Goal: Transaction & Acquisition: Download file/media

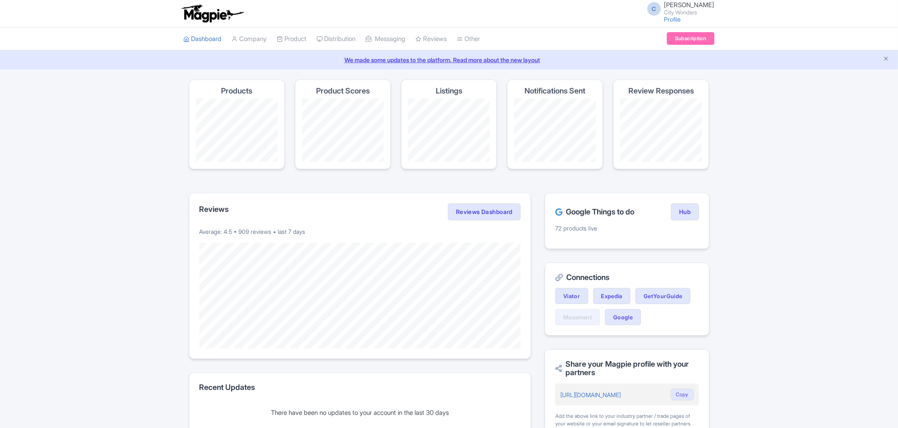
click at [0, 0] on link "Manage" at bounding box center [0, 0] width 0 height 0
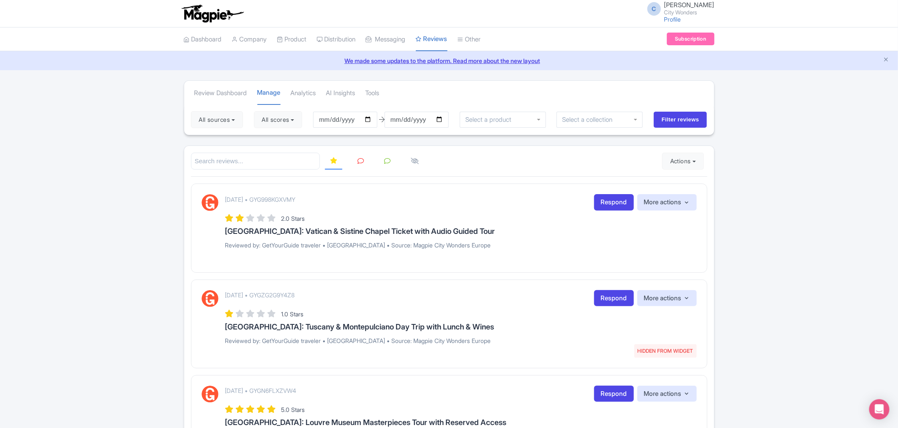
click at [685, 162] on button "Actions" at bounding box center [683, 161] width 42 height 17
click at [699, 181] on link "Import new reviews" at bounding box center [712, 182] width 99 height 16
click at [239, 120] on button "All sources" at bounding box center [217, 119] width 52 height 17
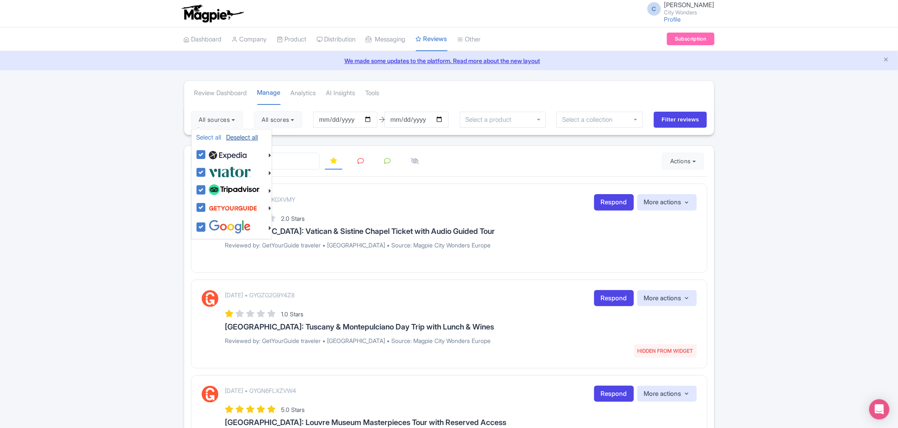
click at [242, 140] on link "Deselect all" at bounding box center [243, 137] width 32 height 8
checkbox input "false"
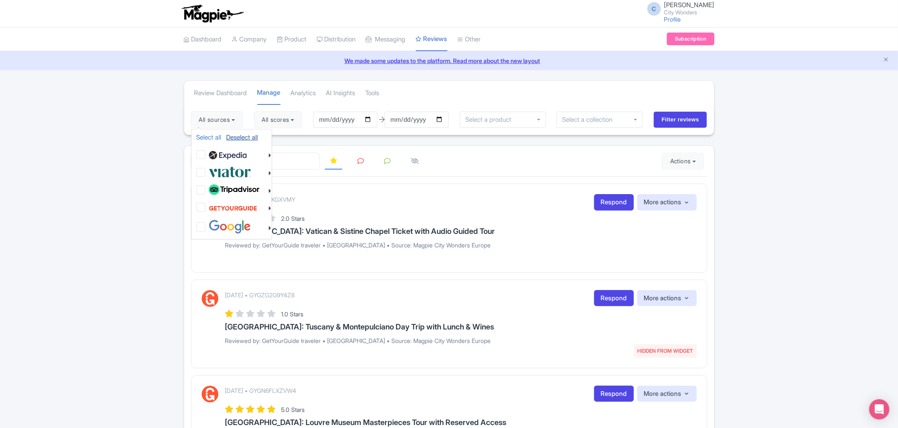
checkbox input "false"
click at [207, 168] on label at bounding box center [229, 172] width 44 height 14
click at [207, 168] on input "checkbox" at bounding box center [209, 167] width 5 height 5
checkbox input "true"
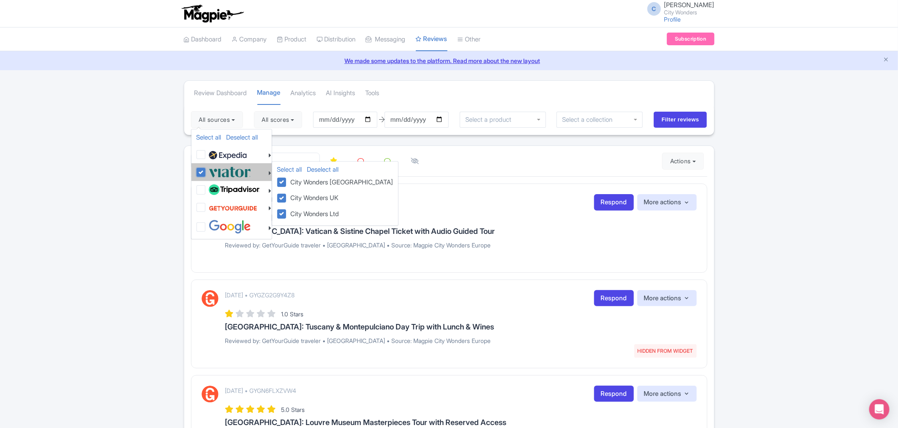
checkbox input "true"
click at [293, 169] on link "Select all" at bounding box center [289, 169] width 25 height 8
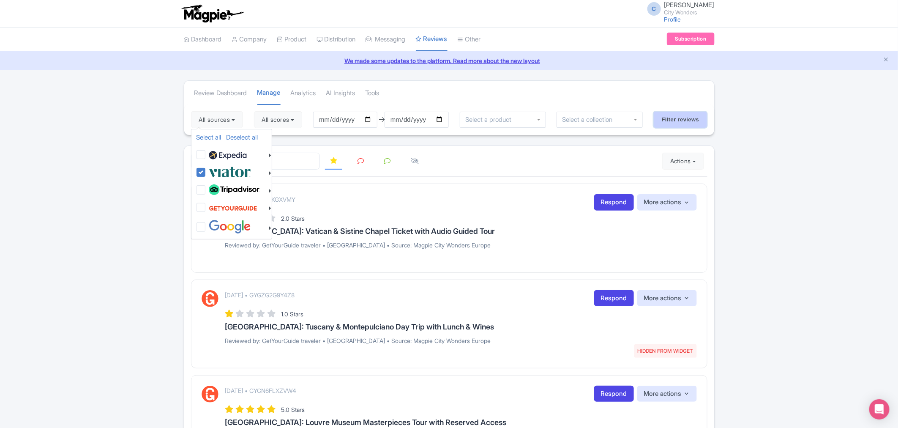
click at [677, 126] on input "Filter reviews" at bounding box center [681, 120] width 54 height 16
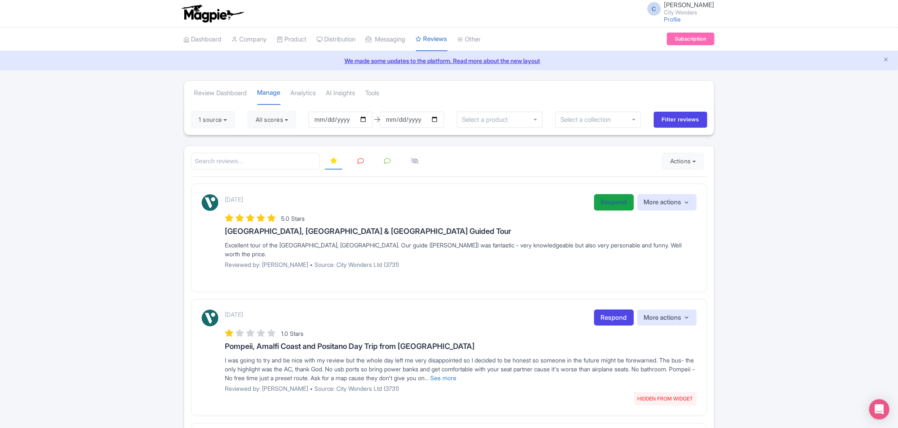
click at [607, 204] on link "Respond" at bounding box center [614, 202] width 40 height 16
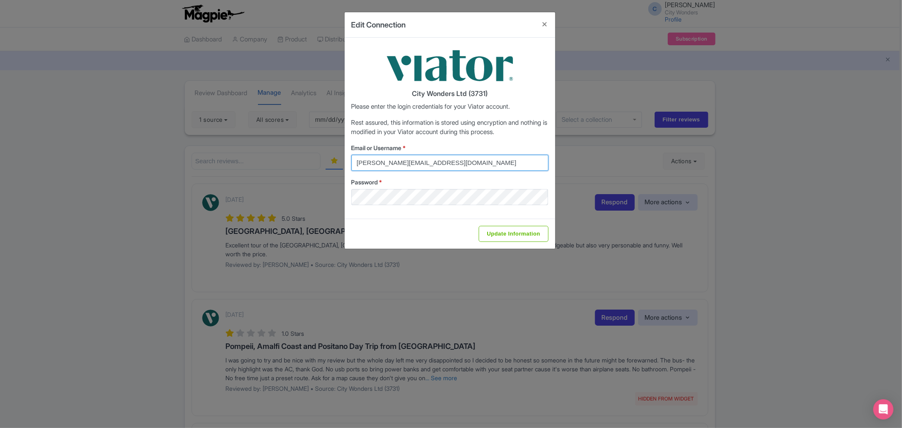
drag, startPoint x: 468, startPoint y: 161, endPoint x: 286, endPoint y: 147, distance: 182.8
click at [286, 147] on div "Edit Connection City Wonders Ltd (3731) Please enter the login credentials for …" at bounding box center [451, 214] width 902 height 428
click at [543, 22] on button "Close" at bounding box center [545, 24] width 20 height 24
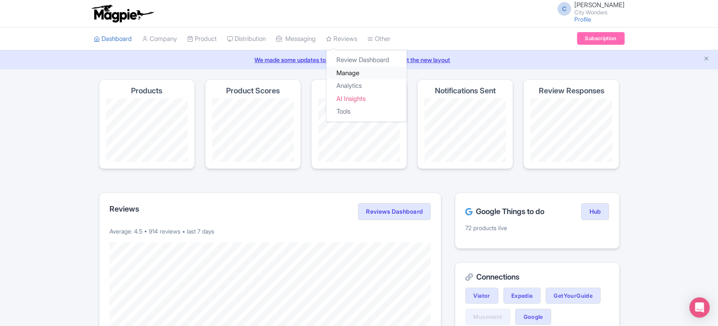
click at [356, 70] on link "Manage" at bounding box center [366, 73] width 80 height 13
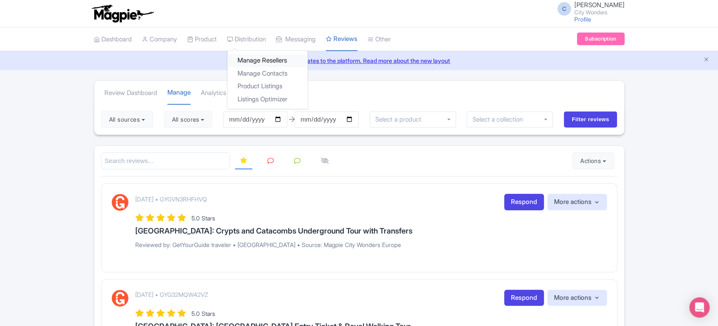
click at [260, 63] on link "Manage Resellers" at bounding box center [267, 60] width 80 height 13
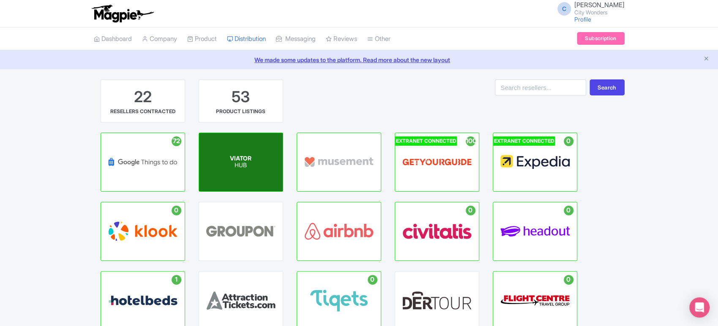
click at [240, 166] on p "HUB" at bounding box center [241, 165] width 22 height 7
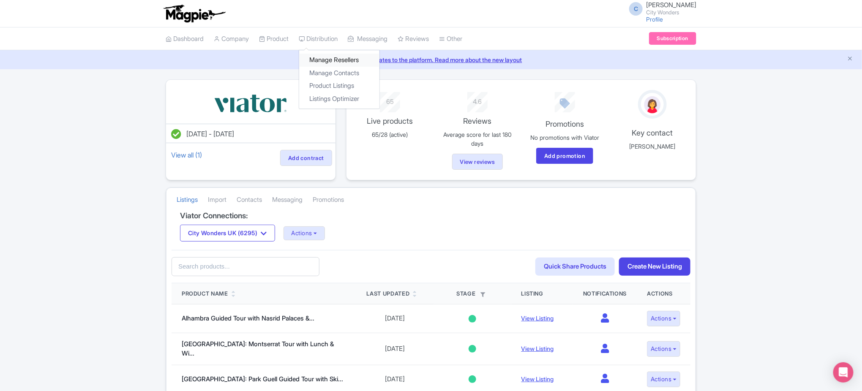
click at [339, 61] on link "Manage Resellers" at bounding box center [339, 60] width 80 height 13
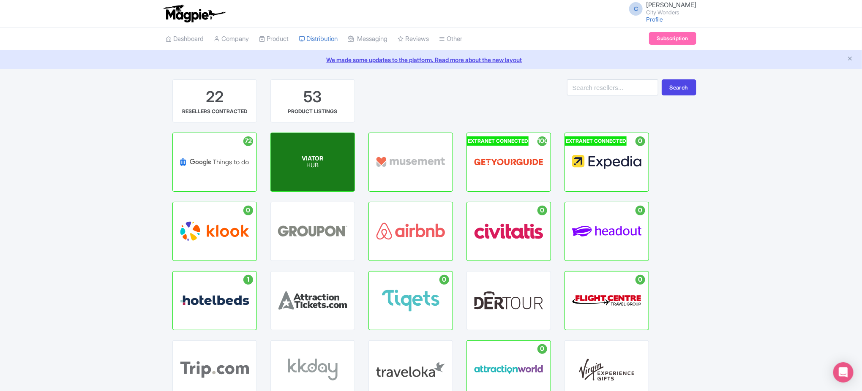
click at [318, 166] on p "HUB" at bounding box center [313, 165] width 22 height 7
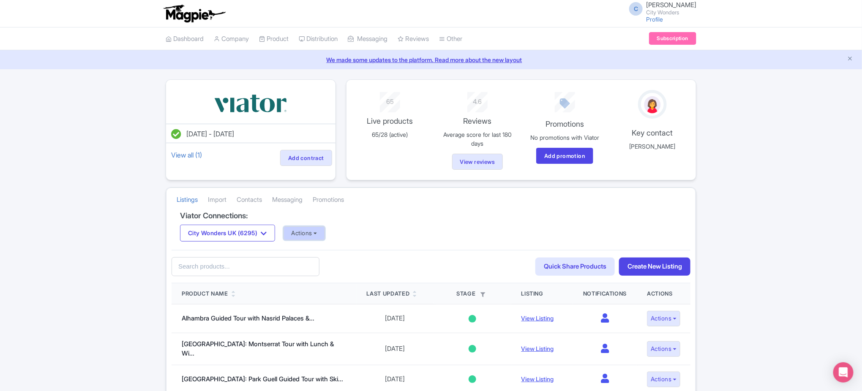
click at [295, 232] on button "Actions" at bounding box center [305, 234] width 42 height 14
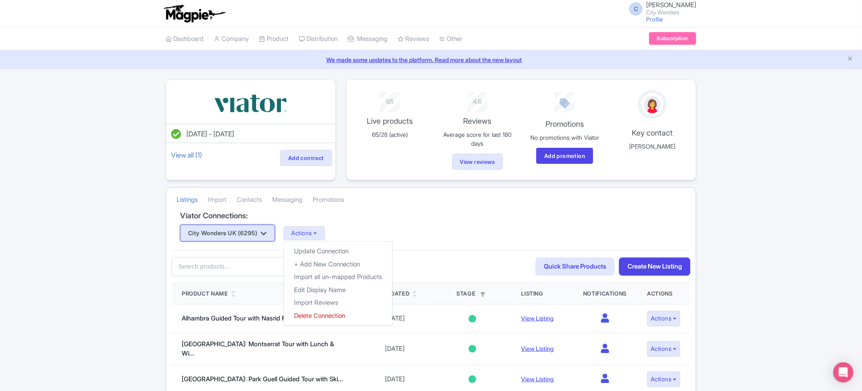
click at [247, 232] on button "City Wonders UK (6295)" at bounding box center [227, 233] width 95 height 17
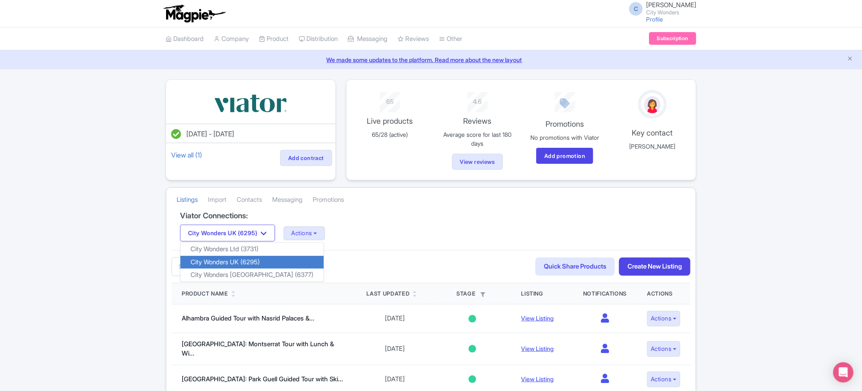
click at [255, 260] on link "City Wonders UK (6295)" at bounding box center [252, 262] width 143 height 13
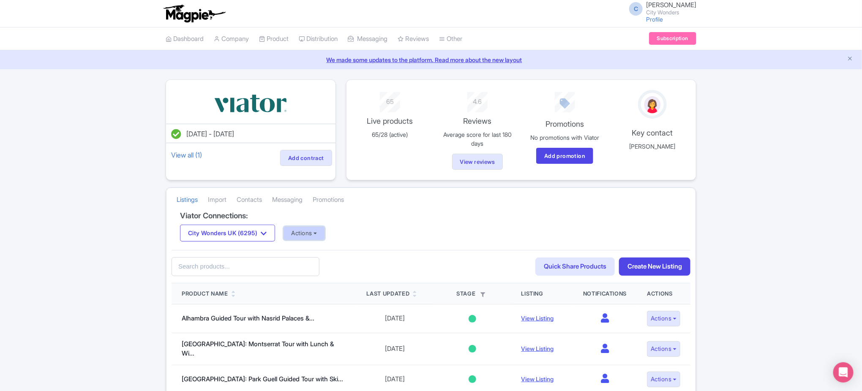
click at [312, 230] on button "Actions" at bounding box center [305, 234] width 42 height 14
click at [320, 234] on button "Actions" at bounding box center [305, 234] width 42 height 14
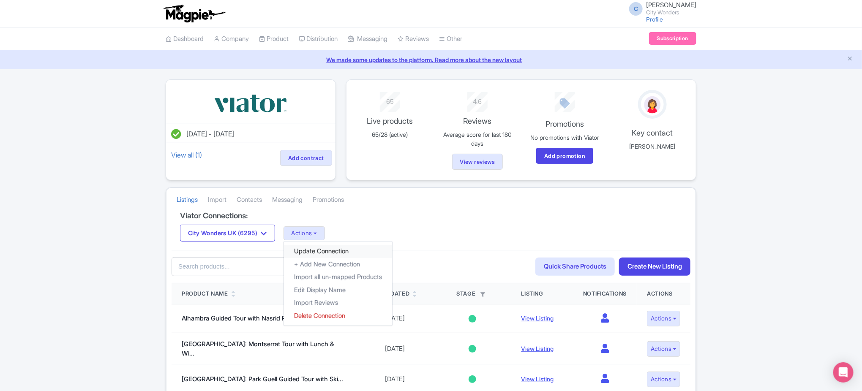
click at [322, 249] on link "Update Connection" at bounding box center [338, 251] width 108 height 13
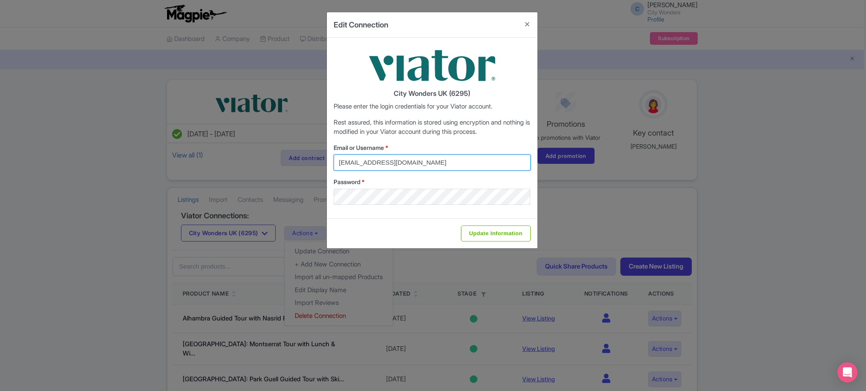
drag, startPoint x: 449, startPoint y: 162, endPoint x: 267, endPoint y: 156, distance: 182.3
click at [267, 156] on div "Edit Connection City Wonders UK (6295) Please enter the login credentials for y…" at bounding box center [433, 195] width 866 height 391
type input "cynthia.reis@citywonders.com"
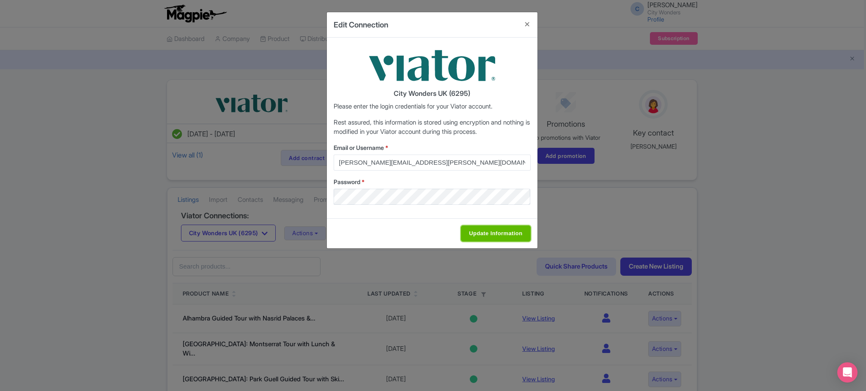
click at [492, 235] on input "Update Information" at bounding box center [495, 234] width 69 height 16
type input "Saving..."
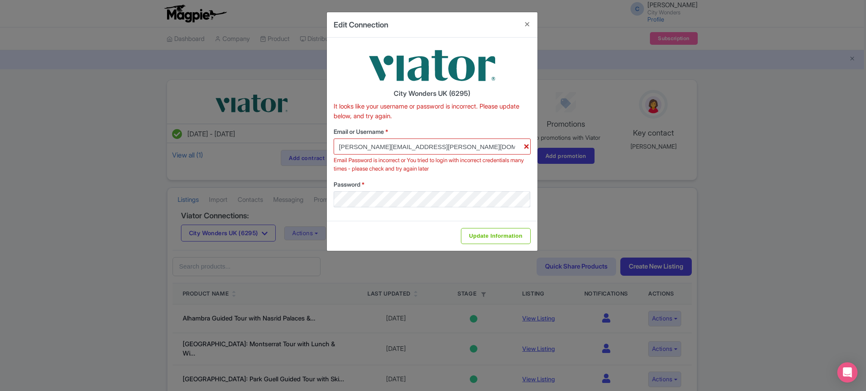
click at [369, 187] on label "Password *" at bounding box center [432, 184] width 197 height 9
click at [314, 192] on div "Edit Connection City Wonders UK (6295) It looks like your username or password …" at bounding box center [433, 195] width 866 height 391
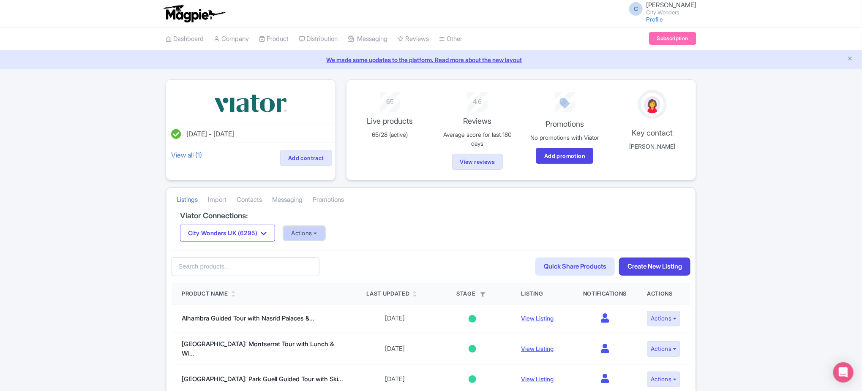
click at [314, 236] on button "Actions" at bounding box center [305, 234] width 42 height 14
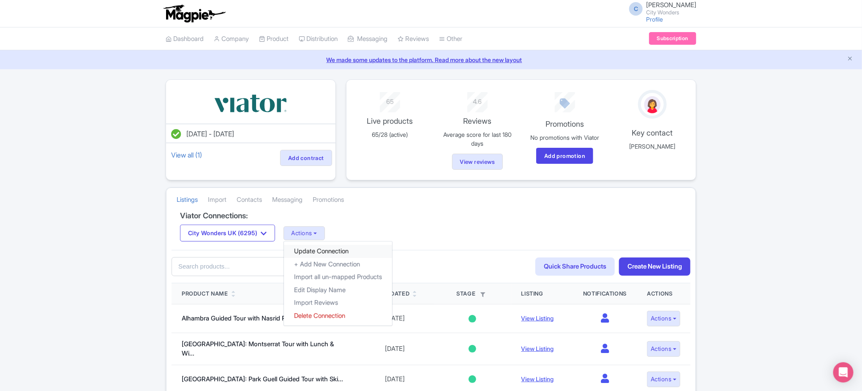
click at [328, 255] on link "Update Connection" at bounding box center [338, 251] width 108 height 13
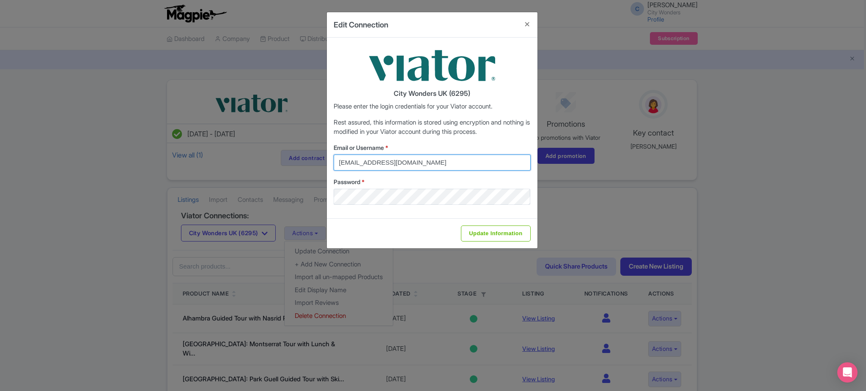
click at [376, 168] on input "federica.brocca@citywonders.com" at bounding box center [432, 163] width 197 height 16
type input "cynthia.reis@citywonders.com"
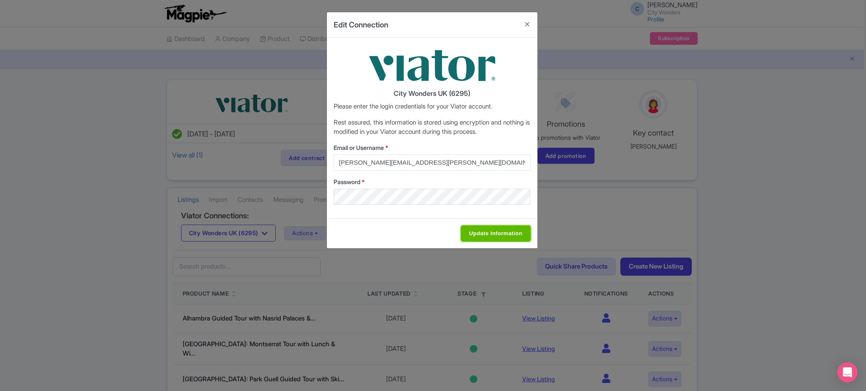
click at [467, 229] on input "Update Information" at bounding box center [495, 234] width 69 height 16
type input "Saving..."
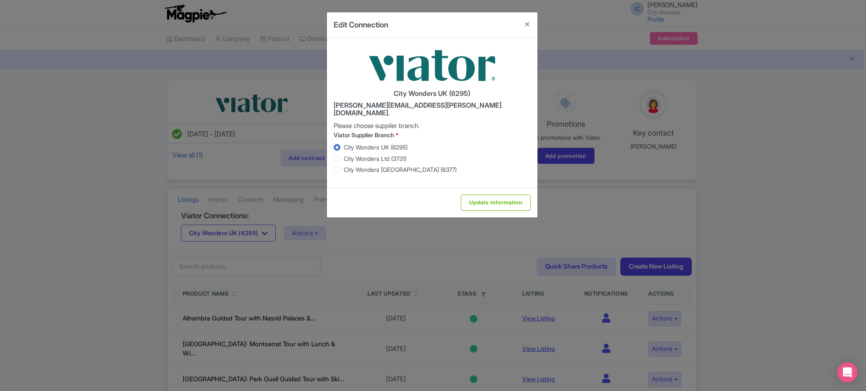
click at [374, 154] on label "City Wonders Ltd (3731)" at bounding box center [375, 158] width 63 height 9
click at [352, 153] on input "City Wonders Ltd (3731)" at bounding box center [348, 157] width 8 height 8
radio input "true"
click at [373, 143] on label "City Wonders UK (6295)" at bounding box center [376, 147] width 64 height 9
click at [352, 142] on input "City Wonders UK (6295)" at bounding box center [348, 146] width 8 height 8
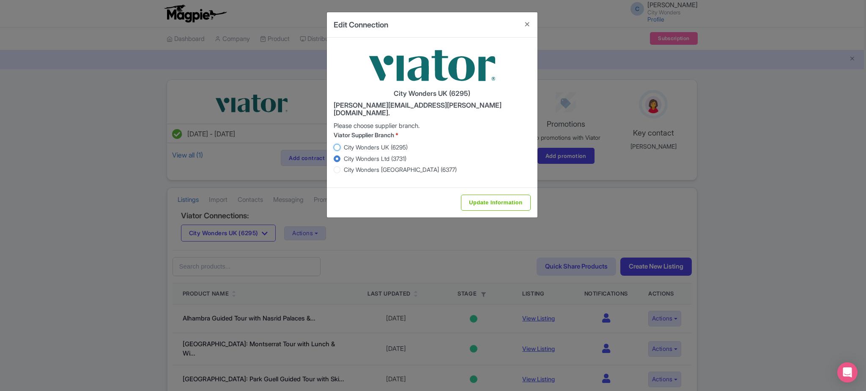
radio input "true"
click at [498, 198] on input "Update Information" at bounding box center [495, 203] width 69 height 16
type input "Saving..."
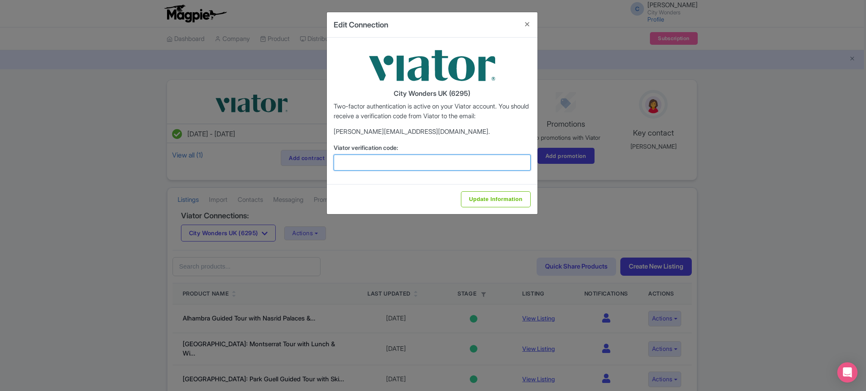
click at [378, 164] on input "Viator verification code:" at bounding box center [432, 163] width 197 height 16
type input "318361"
click at [512, 205] on input "Update Information" at bounding box center [495, 200] width 69 height 16
type input "Update Information"
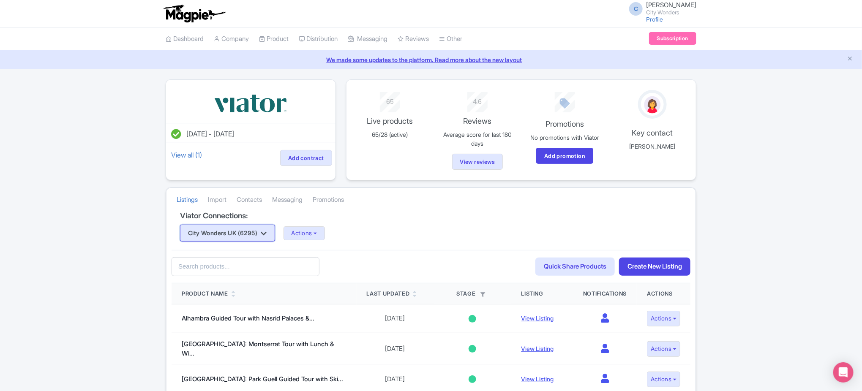
click at [252, 237] on button "City Wonders UK (6295)" at bounding box center [227, 233] width 95 height 17
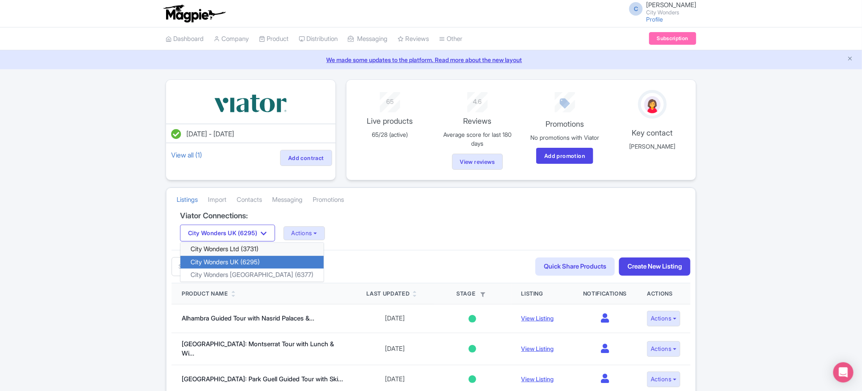
click at [254, 251] on link "City Wonders Ltd (3731)" at bounding box center [252, 249] width 143 height 13
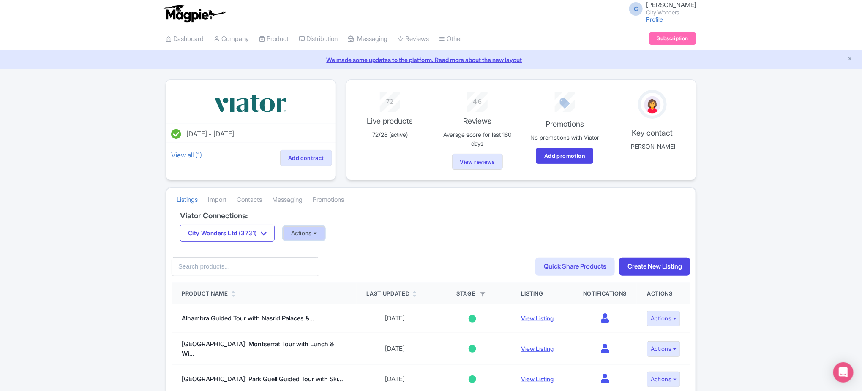
click at [315, 235] on button "Actions" at bounding box center [304, 234] width 42 height 14
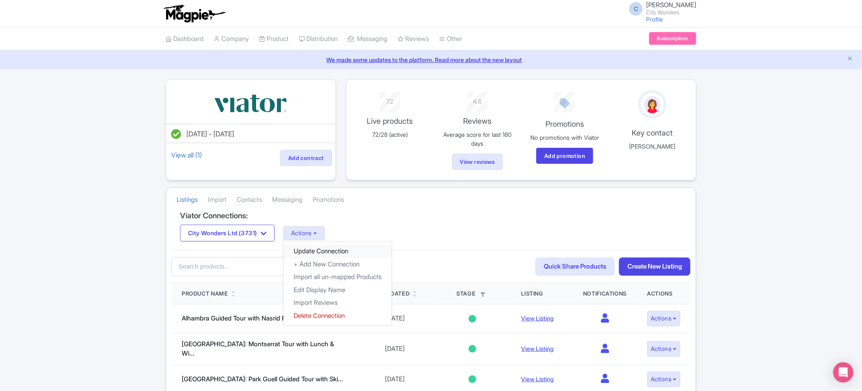
click at [322, 251] on link "Update Connection" at bounding box center [338, 251] width 108 height 13
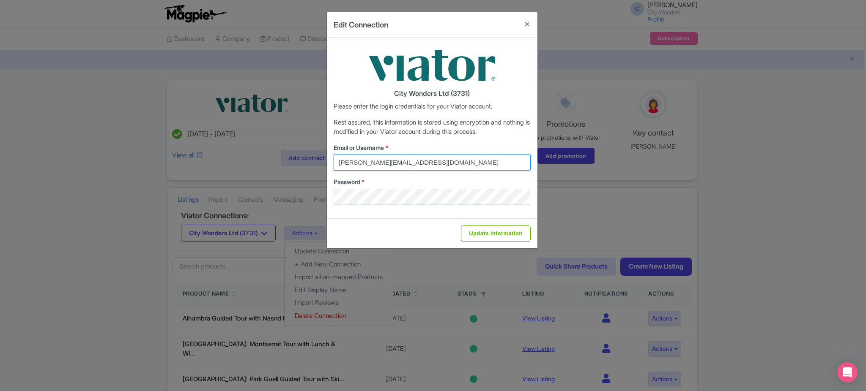
drag, startPoint x: 460, startPoint y: 166, endPoint x: 211, endPoint y: 143, distance: 250.5
click at [211, 143] on div "Edit Connection City Wonders Ltd (3731) Please enter the login credentials for …" at bounding box center [433, 195] width 866 height 391
type input "cynthia.reis@citywonders.com"
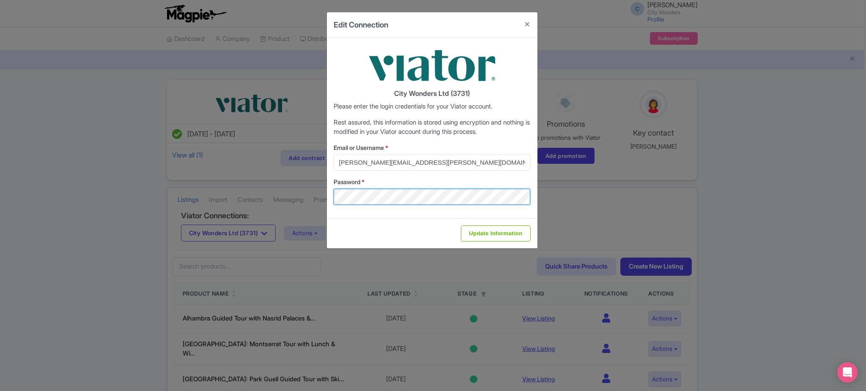
click at [319, 190] on div "Edit Connection City Wonders Ltd (3731) Please enter the login credentials for …" at bounding box center [433, 195] width 866 height 391
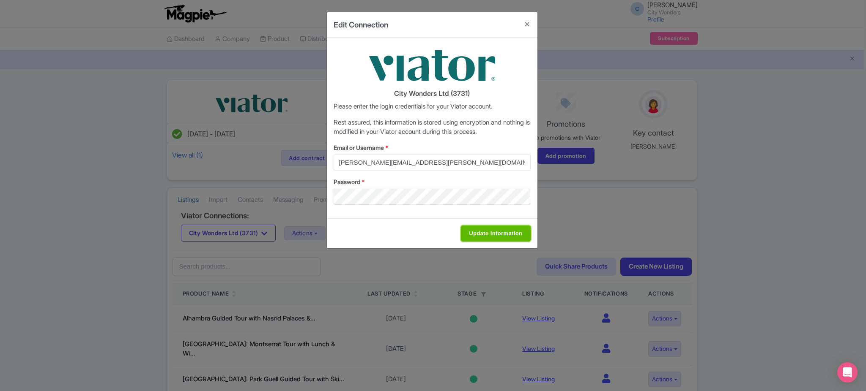
click at [490, 233] on input "Update Information" at bounding box center [495, 234] width 69 height 16
type input "Saving..."
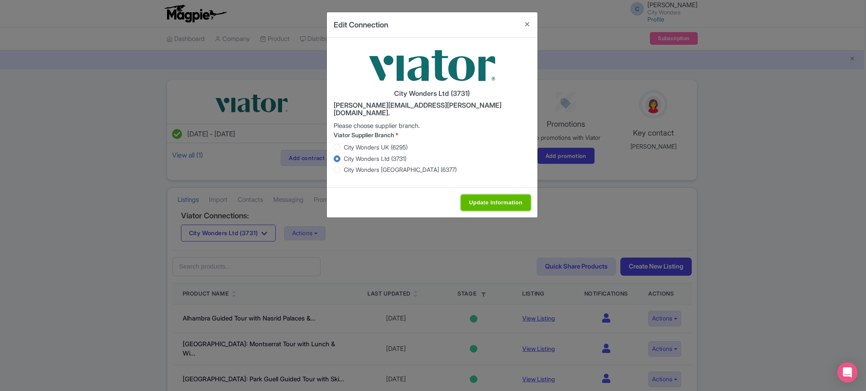
click at [479, 196] on input "Update Information" at bounding box center [495, 203] width 69 height 16
type input "Saving..."
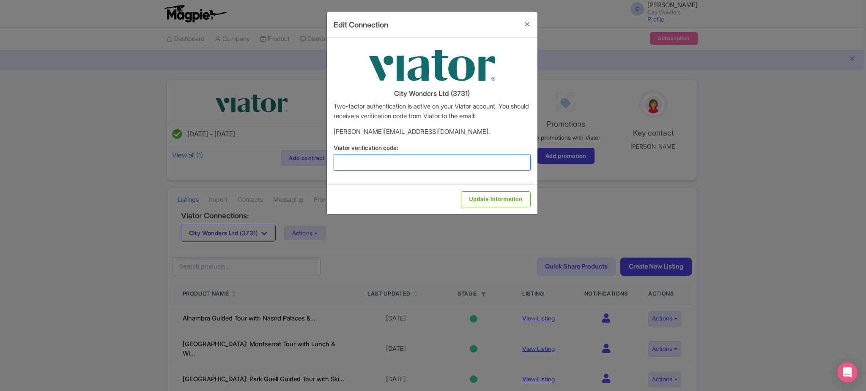
click at [382, 162] on input "Viator verification code:" at bounding box center [432, 163] width 197 height 16
type input "190659"
click at [466, 197] on input "Update Information" at bounding box center [495, 200] width 69 height 16
type input "Update Information"
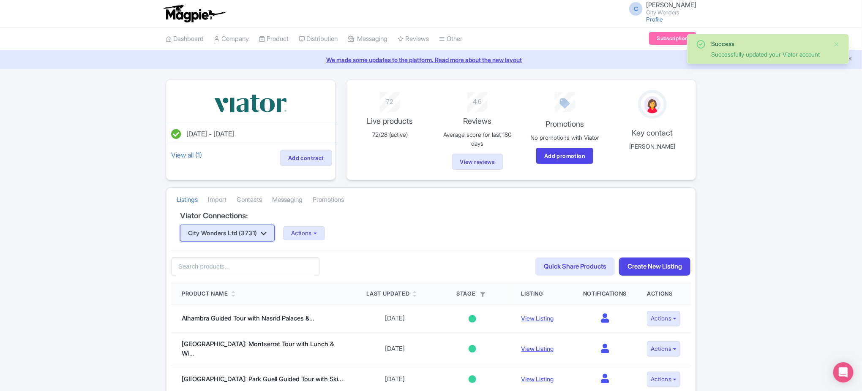
click at [244, 234] on button "City Wonders Ltd (3731)" at bounding box center [227, 233] width 95 height 17
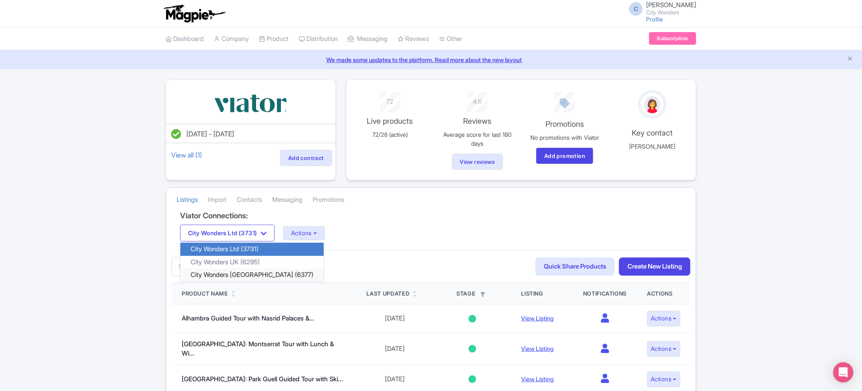
click at [249, 274] on link "City Wonders [GEOGRAPHIC_DATA] (6377)" at bounding box center [252, 275] width 143 height 13
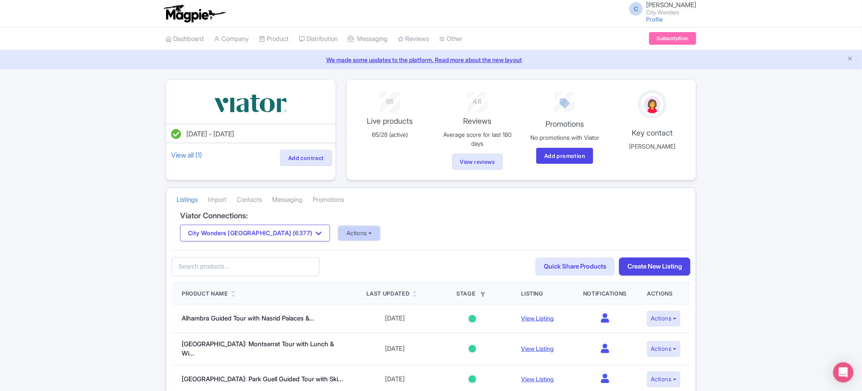
click at [339, 237] on button "Actions" at bounding box center [360, 234] width 42 height 14
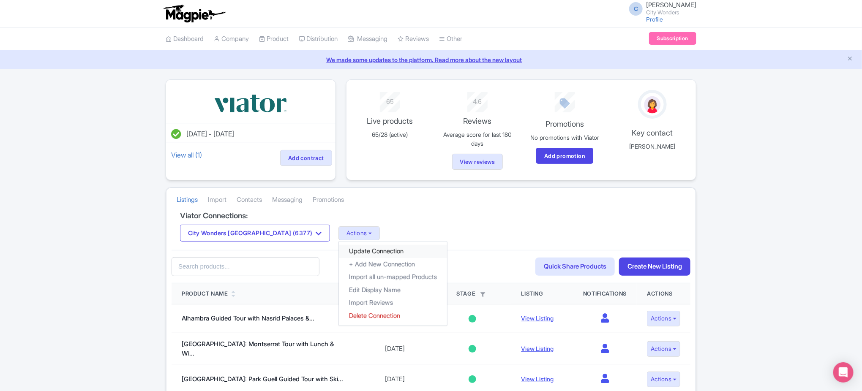
click at [347, 248] on link "Update Connection" at bounding box center [393, 251] width 108 height 13
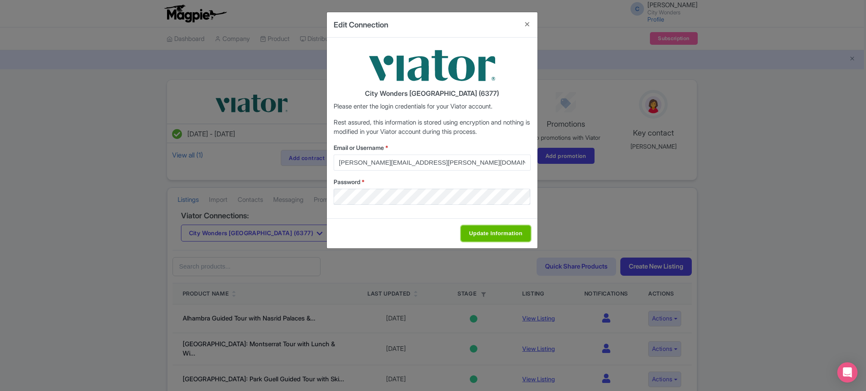
click at [501, 232] on input "Update Information" at bounding box center [495, 234] width 69 height 16
type input "Saving..."
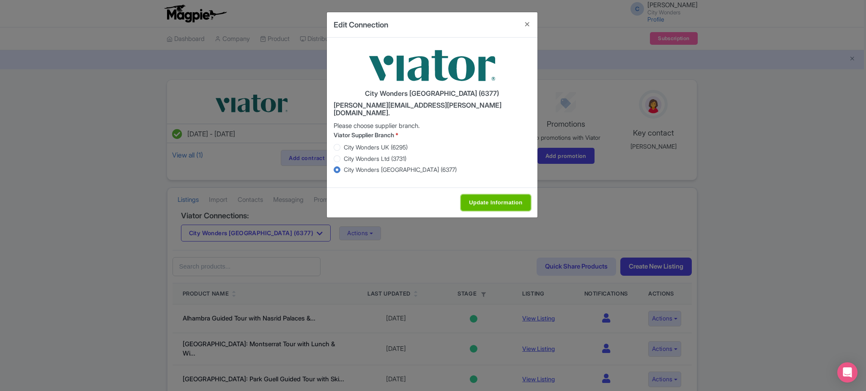
click at [502, 199] on input "Update Information" at bounding box center [495, 203] width 69 height 16
type input "Saving..."
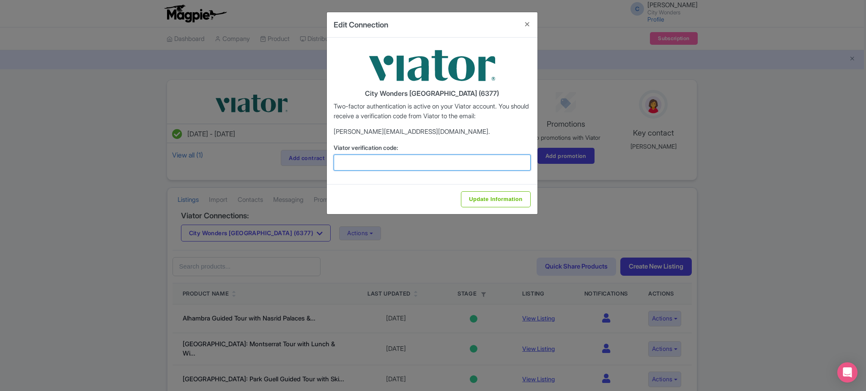
click at [413, 161] on input "Viator verification code:" at bounding box center [432, 163] width 197 height 16
type input "872940"
click at [461, 192] on input "Update Information" at bounding box center [495, 200] width 69 height 16
type input "Update Information"
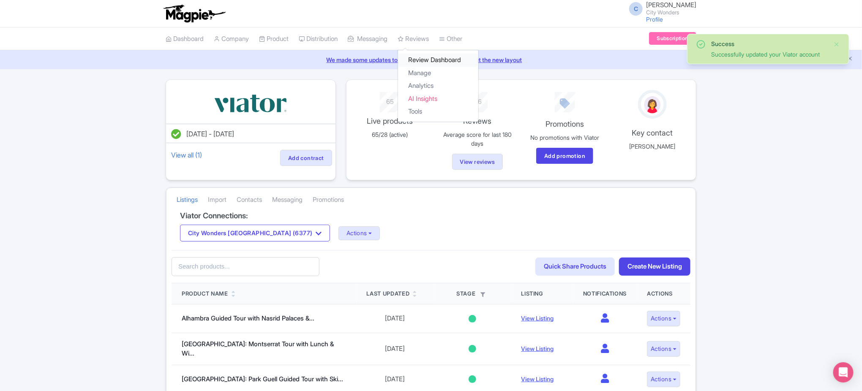
click at [437, 63] on link "Review Dashboard" at bounding box center [438, 60] width 80 height 13
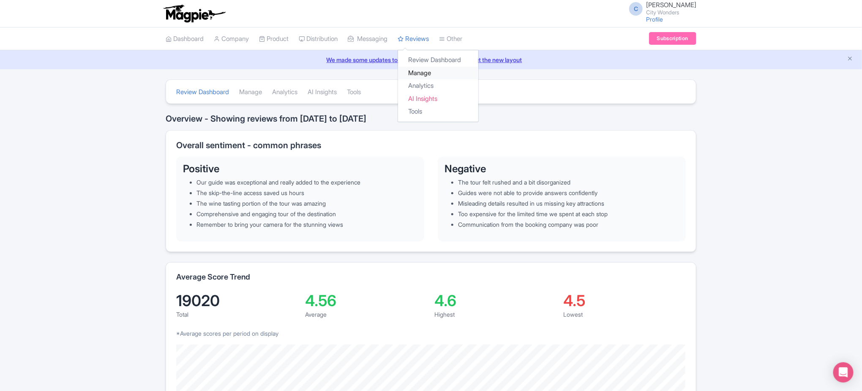
click at [430, 70] on link "Manage" at bounding box center [438, 73] width 80 height 13
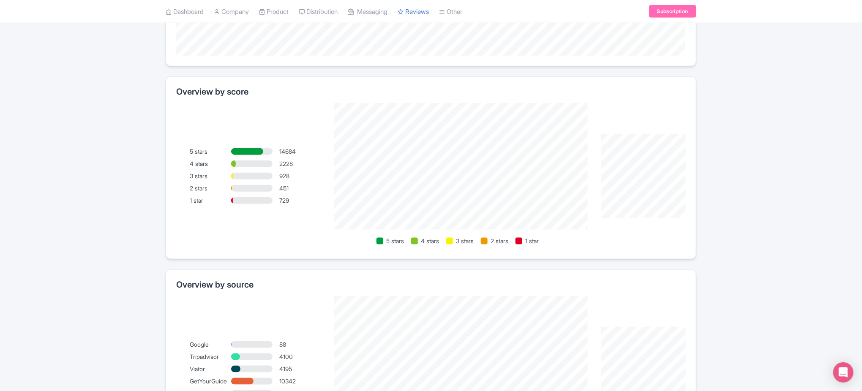
scroll to position [492, 0]
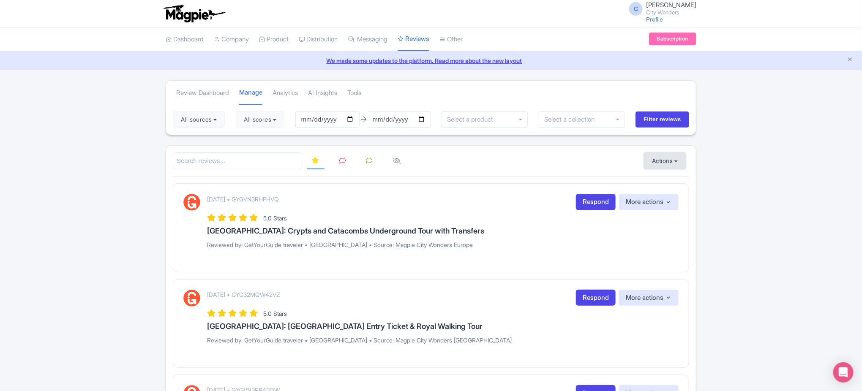
click at [676, 160] on button "Actions" at bounding box center [665, 161] width 42 height 17
click at [680, 178] on link "Import new reviews" at bounding box center [694, 182] width 99 height 16
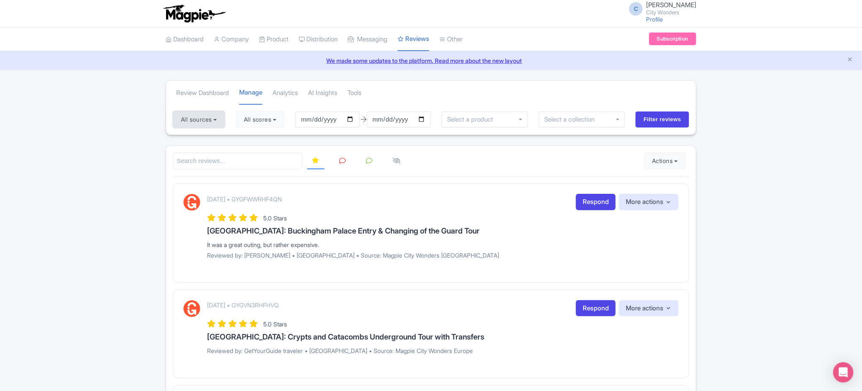
click at [215, 120] on button "All sources" at bounding box center [199, 119] width 52 height 17
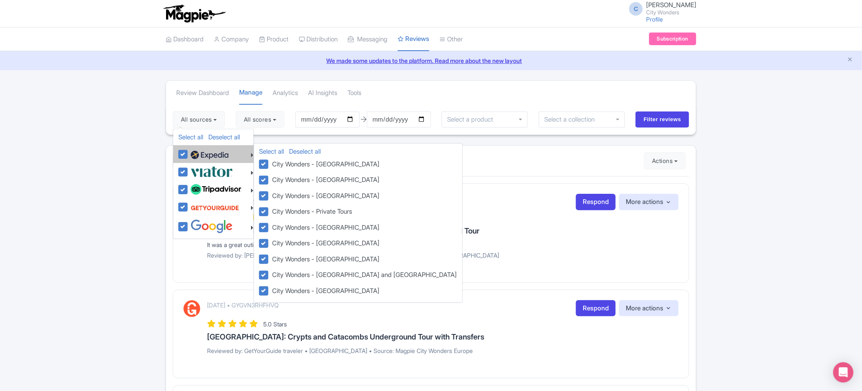
click at [178, 155] on li "Select all Deselect all City Wonders - Spain City Wonders - Rome City Wonders -…" at bounding box center [213, 154] width 80 height 18
click at [189, 154] on label at bounding box center [209, 154] width 40 height 14
click at [189, 153] on input "checkbox" at bounding box center [191, 149] width 5 height 5
checkbox input "false"
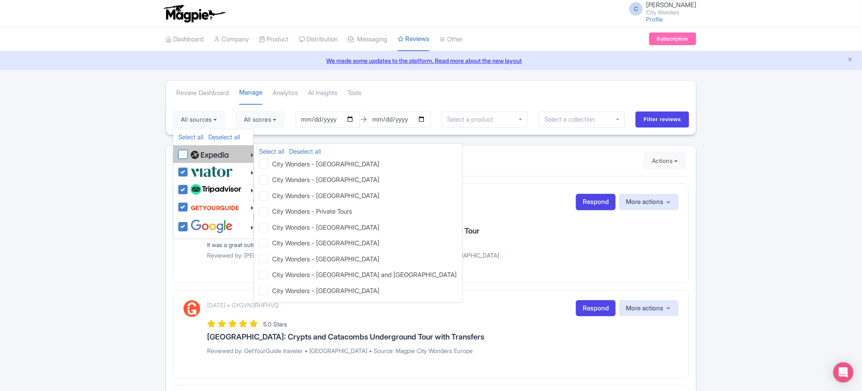
checkbox input "false"
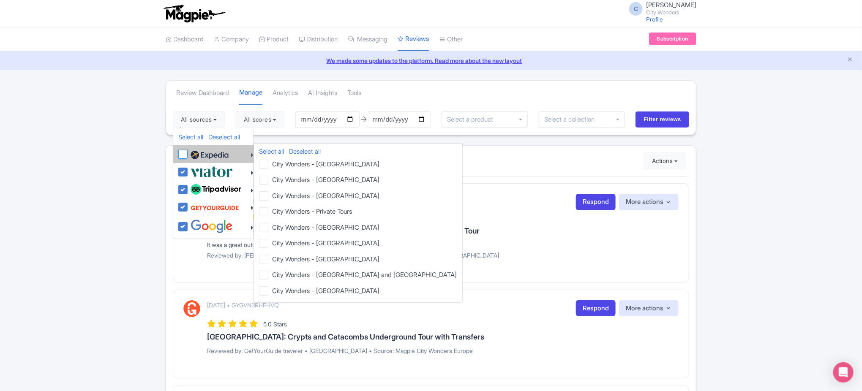
checkbox input "false"
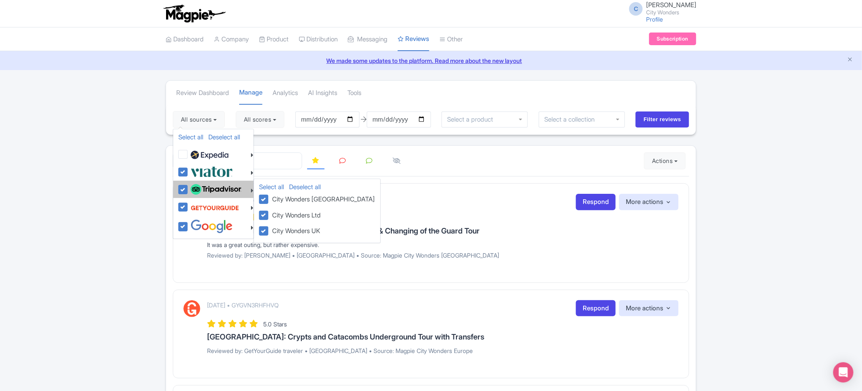
click at [189, 191] on label at bounding box center [215, 190] width 53 height 14
click at [189, 188] on input "checkbox" at bounding box center [191, 185] width 5 height 5
checkbox input "false"
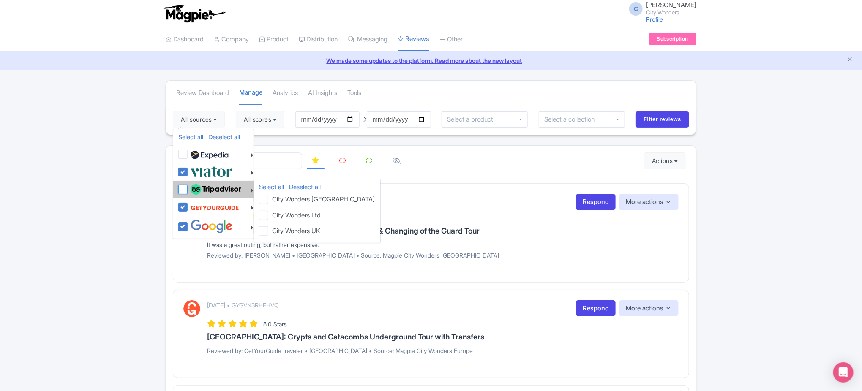
checkbox input "false"
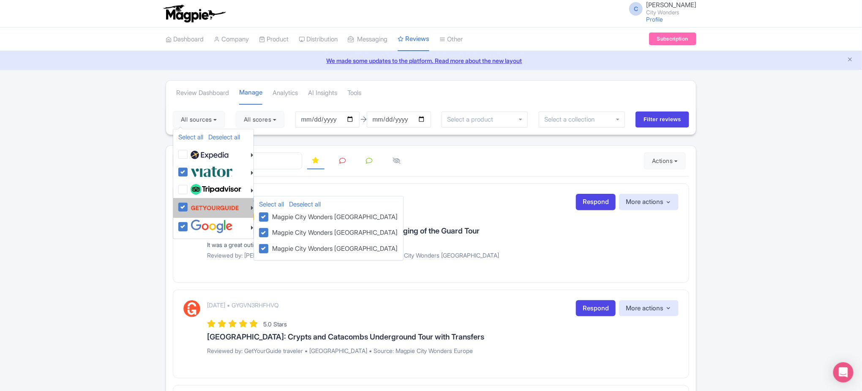
click at [189, 209] on label at bounding box center [214, 208] width 51 height 16
click at [189, 205] on input "checkbox" at bounding box center [191, 202] width 5 height 5
checkbox input "false"
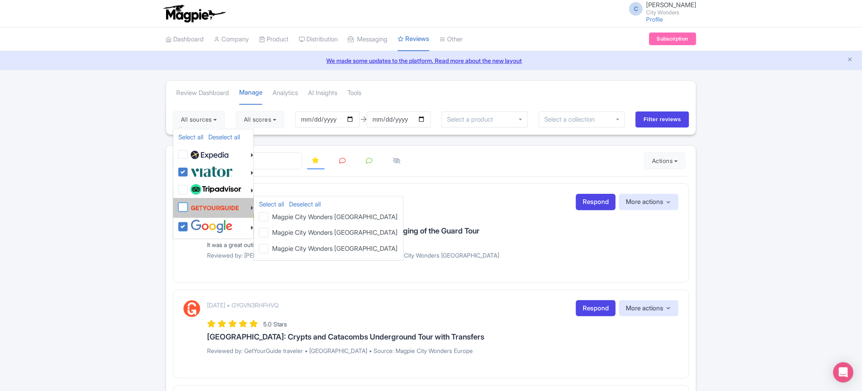
checkbox input "false"
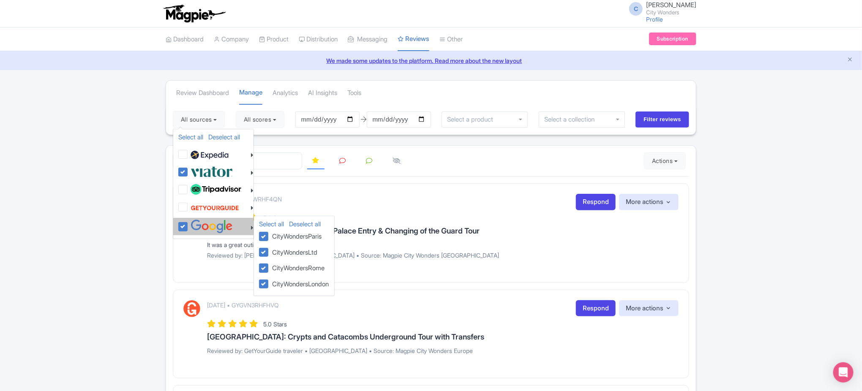
click at [189, 227] on label at bounding box center [211, 227] width 44 height 14
click at [189, 225] on input "checkbox" at bounding box center [191, 222] width 5 height 5
checkbox input "false"
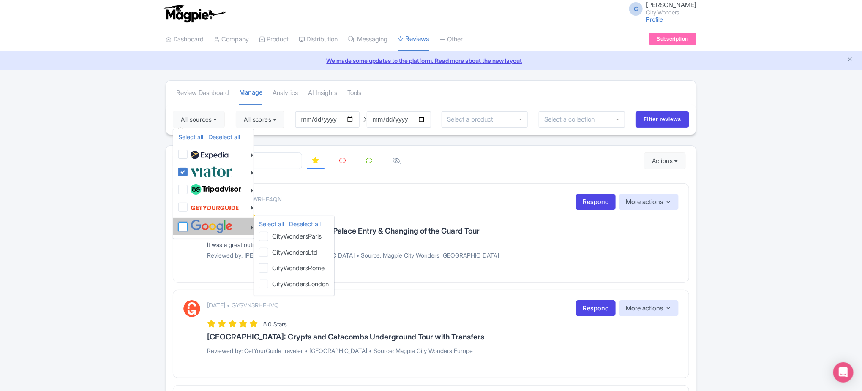
checkbox input "false"
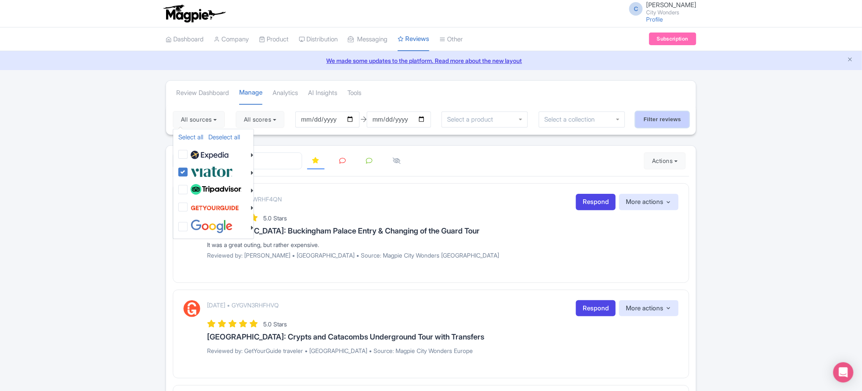
click at [664, 121] on input "Filter reviews" at bounding box center [663, 120] width 54 height 16
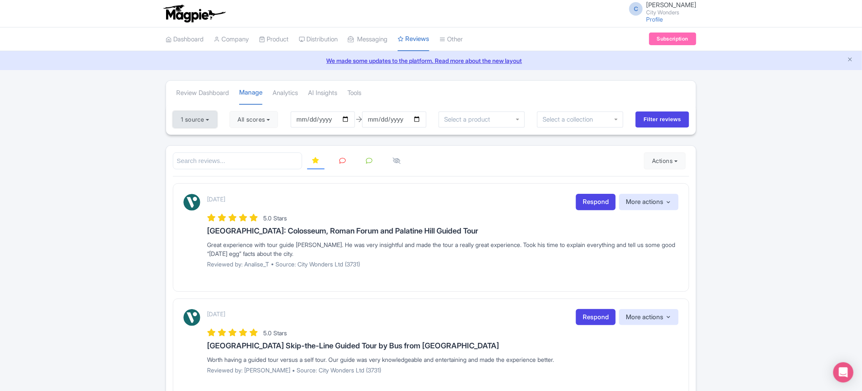
click at [206, 117] on button "1 source" at bounding box center [195, 119] width 44 height 17
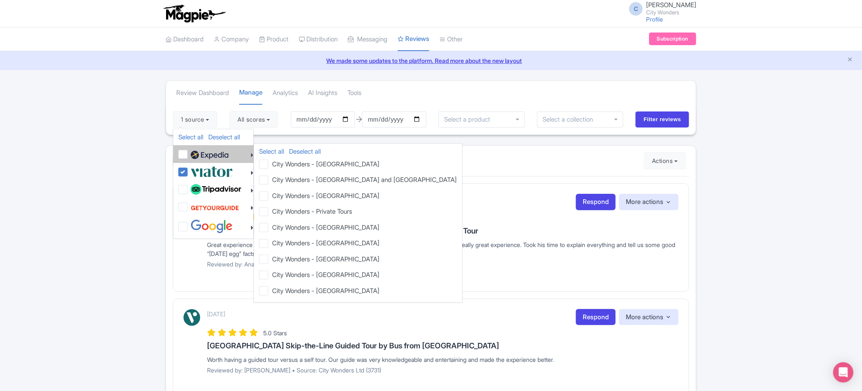
click at [189, 154] on label at bounding box center [209, 154] width 40 height 14
click at [189, 153] on input "checkbox" at bounding box center [191, 149] width 5 height 5
checkbox input "true"
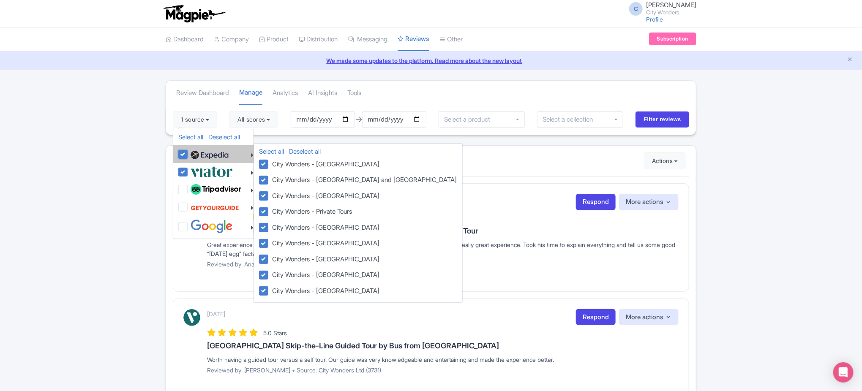
checkbox input "true"
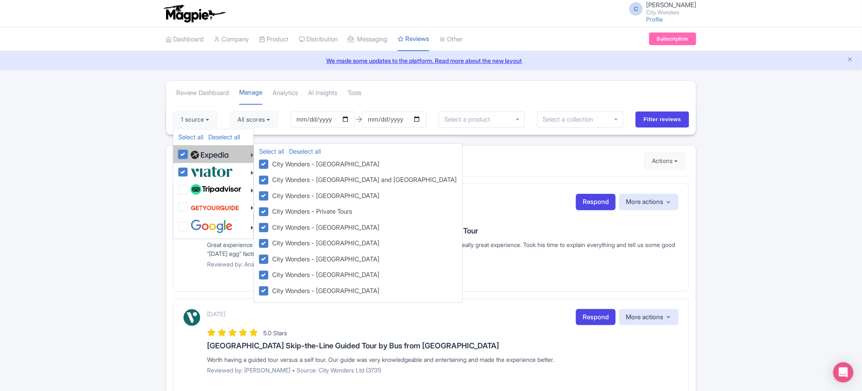
checkbox input "true"
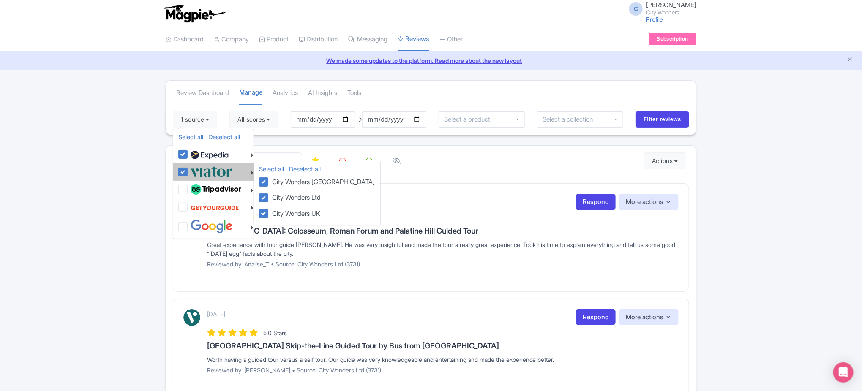
click at [189, 173] on label at bounding box center [211, 172] width 44 height 14
click at [189, 170] on input "checkbox" at bounding box center [191, 167] width 5 height 5
checkbox input "false"
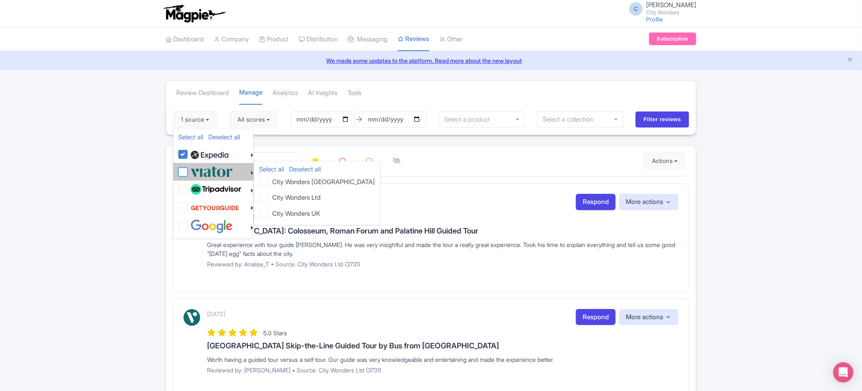
checkbox input "false"
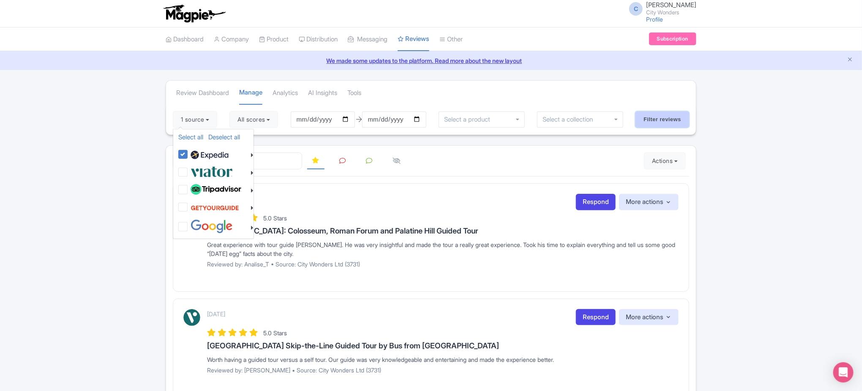
click at [661, 120] on input "Filter reviews" at bounding box center [663, 120] width 54 height 16
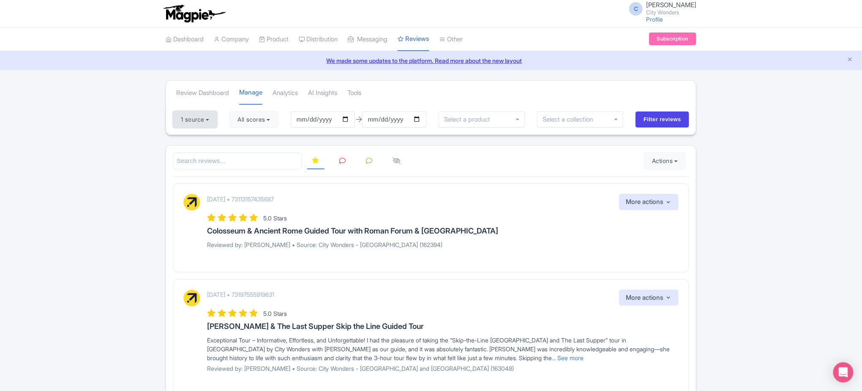
click at [211, 118] on button "1 source" at bounding box center [195, 119] width 44 height 17
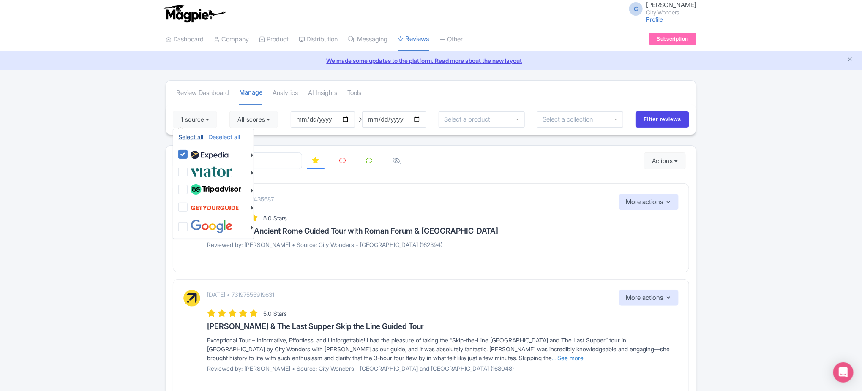
click at [185, 138] on link "Select all" at bounding box center [190, 137] width 25 height 8
checkbox input "true"
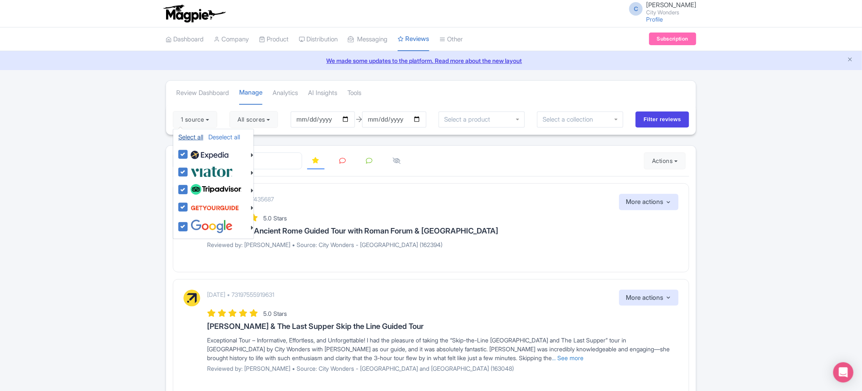
checkbox input "true"
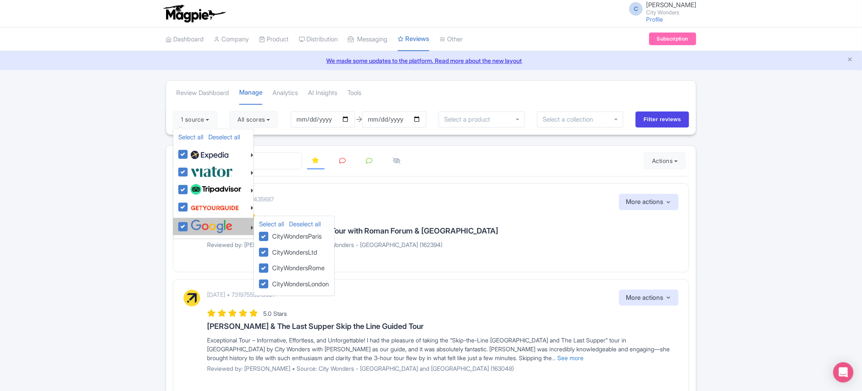
click at [189, 227] on label at bounding box center [211, 227] width 44 height 14
click at [189, 225] on input "checkbox" at bounding box center [191, 222] width 5 height 5
checkbox input "false"
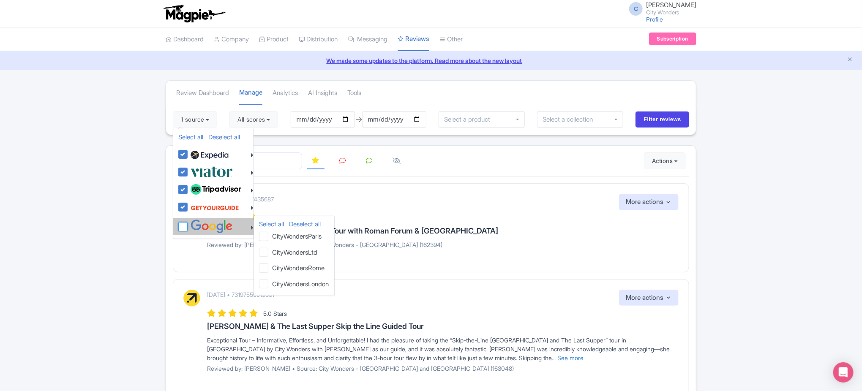
checkbox input "false"
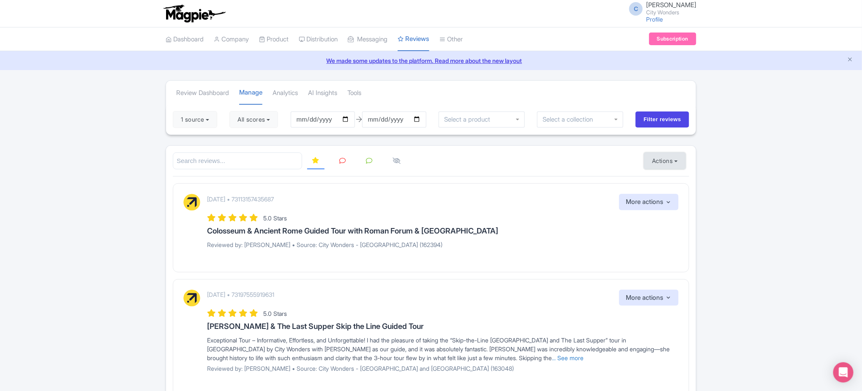
click at [678, 162] on button "Actions" at bounding box center [665, 161] width 42 height 17
click at [317, 118] on input "[DATE]" at bounding box center [323, 120] width 64 height 16
click at [347, 120] on input "[DATE]" at bounding box center [323, 120] width 64 height 16
type input "[DATE]"
click at [419, 119] on input "[DATE]" at bounding box center [394, 120] width 64 height 16
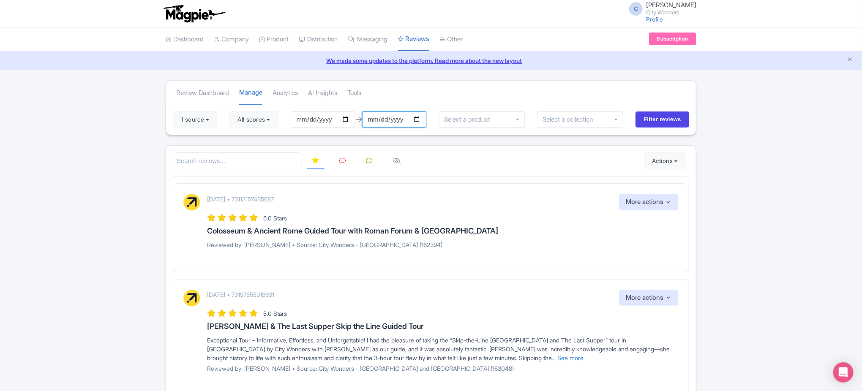
type input "[DATE]"
click at [652, 120] on input "Filter reviews" at bounding box center [663, 120] width 54 height 16
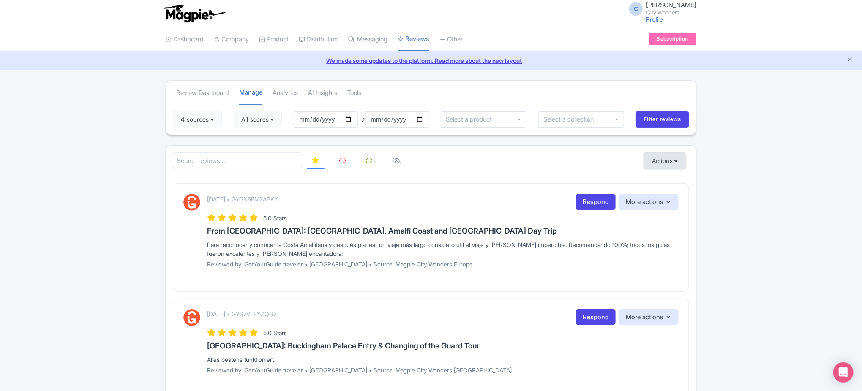
click at [675, 160] on button "Actions" at bounding box center [665, 161] width 42 height 17
click at [688, 194] on link "Download Reviews" at bounding box center [694, 196] width 99 height 13
click at [682, 196] on link "Download Reviews" at bounding box center [694, 196] width 99 height 13
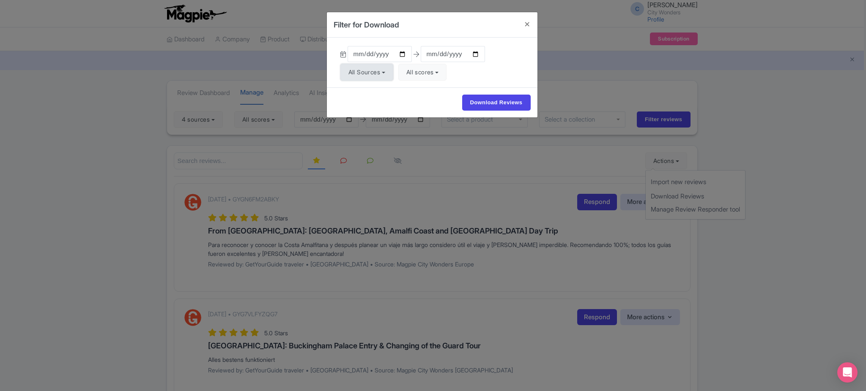
click at [388, 70] on button "All Sources" at bounding box center [366, 72] width 53 height 17
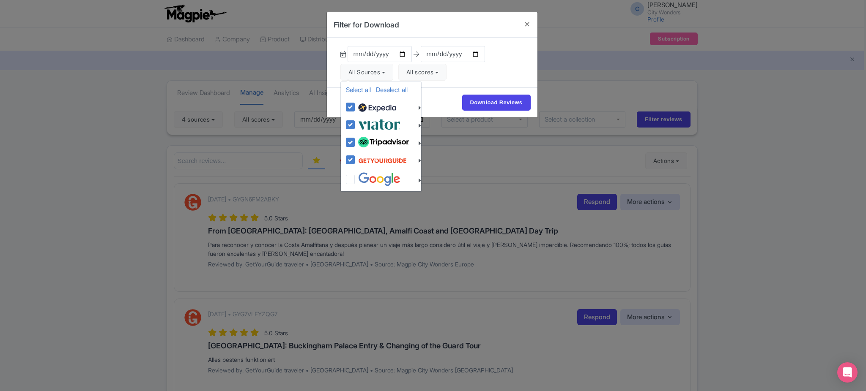
click at [508, 68] on div "[DATE] [DATE] All Sources Select all Deselect all Select all Deselect all City …" at bounding box center [432, 63] width 211 height 50
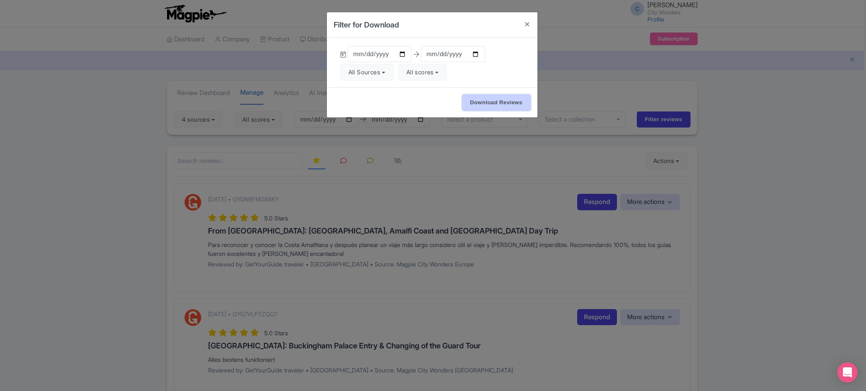
click at [509, 101] on input "Download Reviews" at bounding box center [496, 103] width 68 height 16
click at [484, 102] on input "Download Reviews" at bounding box center [496, 103] width 68 height 16
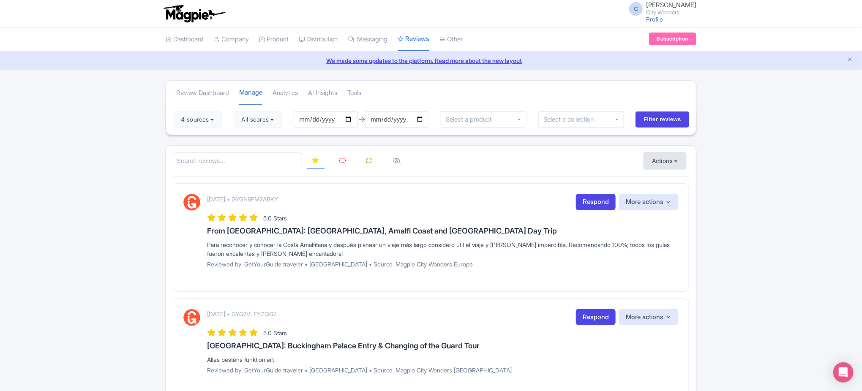
click at [663, 162] on button "Actions" at bounding box center [665, 161] width 42 height 17
click at [672, 194] on link "Download Reviews" at bounding box center [694, 196] width 99 height 13
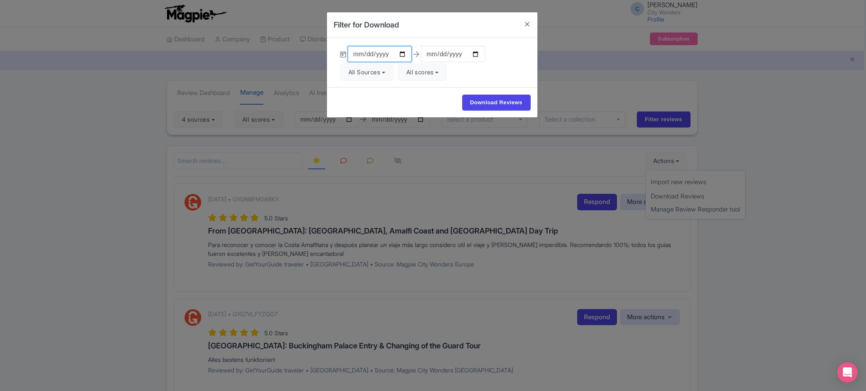
click at [378, 56] on input "[DATE]" at bounding box center [380, 54] width 64 height 16
click at [401, 55] on input "[DATE]" at bounding box center [380, 54] width 64 height 16
click at [505, 70] on div "[DATE] [DATE] All Sources Select all Deselect all Select all Deselect all City …" at bounding box center [432, 63] width 211 height 50
click at [372, 72] on button "All Sources" at bounding box center [366, 72] width 53 height 17
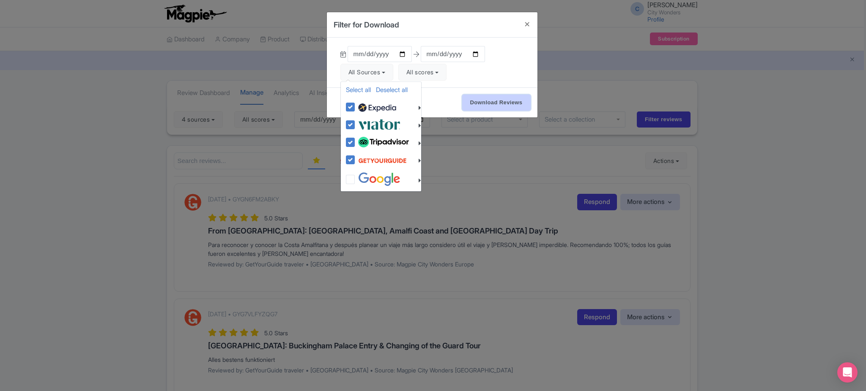
click at [520, 99] on input "Download Reviews" at bounding box center [496, 103] width 68 height 16
